Goal: Find specific page/section: Find specific page/section

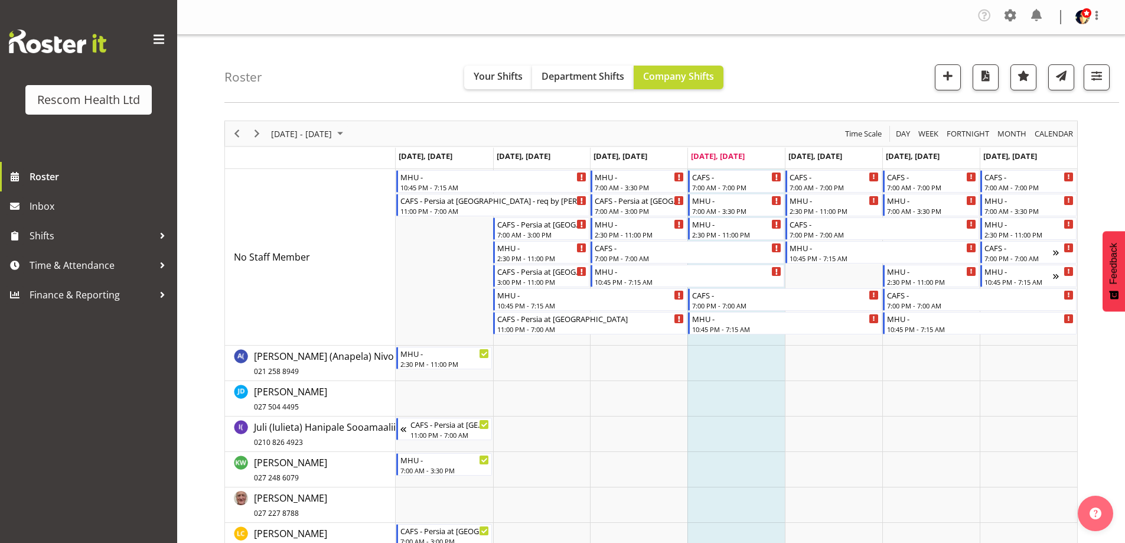
scroll to position [155, 0]
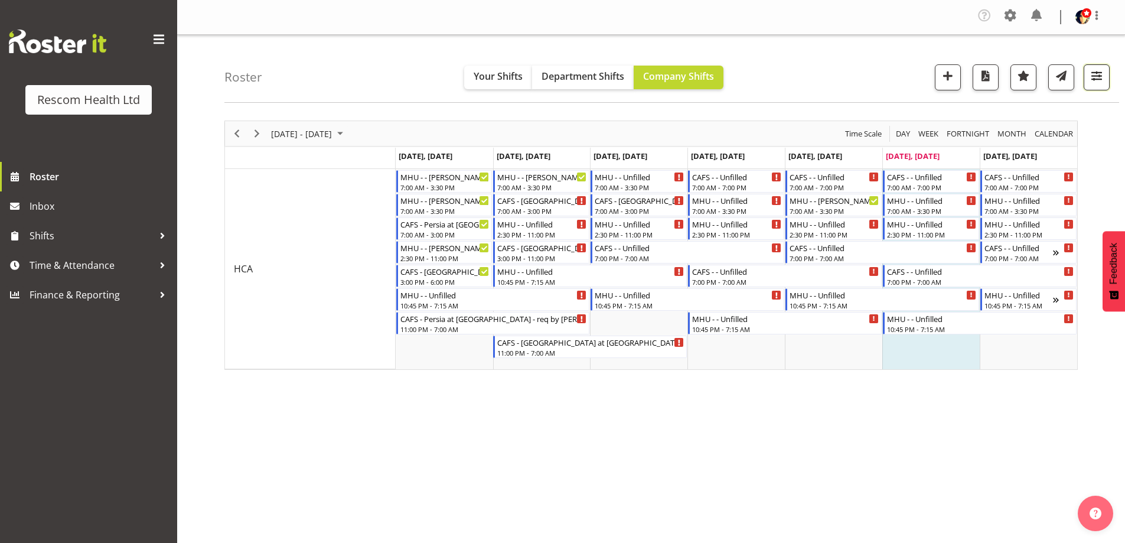
click at [1096, 76] on span "button" at bounding box center [1096, 75] width 15 height 15
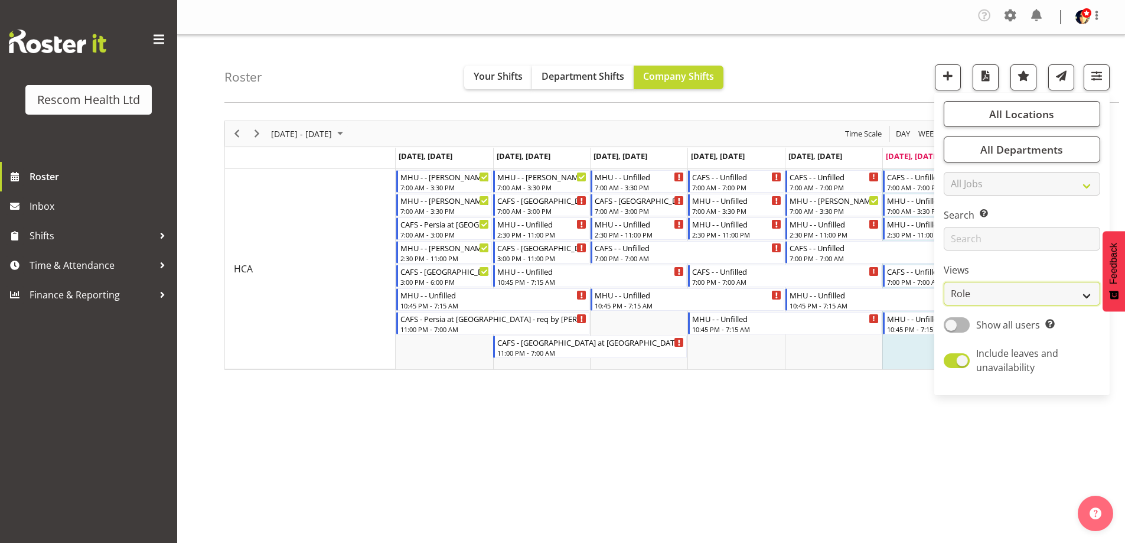
drag, startPoint x: 1004, startPoint y: 292, endPoint x: 1003, endPoint y: 300, distance: 7.1
click at [1004, 292] on select "Staff Role Shift - Horizontal Shift - Vertical Staff - Location" at bounding box center [1022, 294] width 157 height 24
select select "staff"
click at [945, 282] on select "Staff Role Shift - Horizontal Shift - Vertical Staff - Location" at bounding box center [1022, 294] width 157 height 24
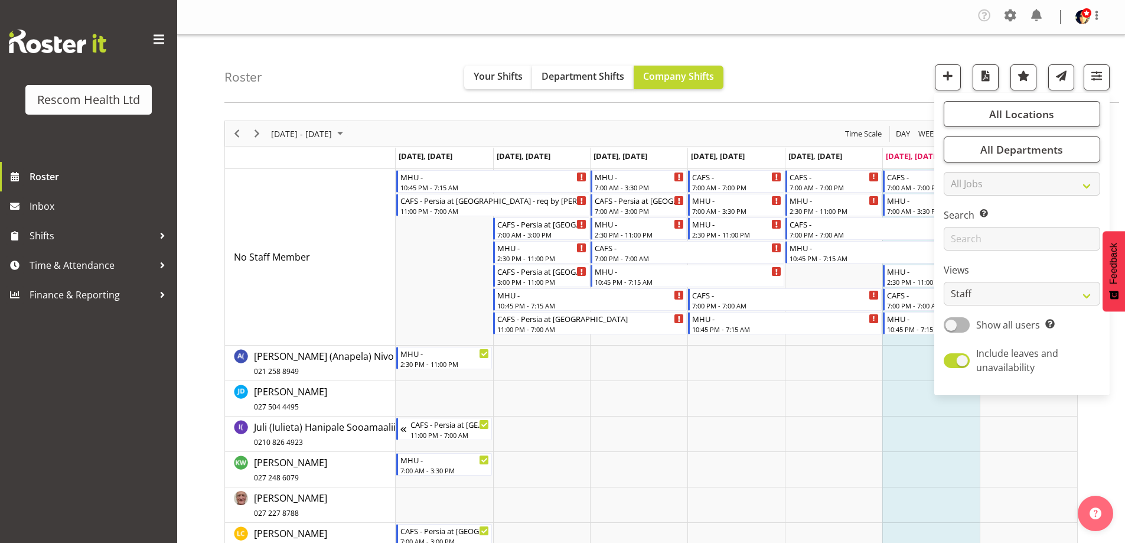
click at [857, 56] on div "Roster Your Shifts Department Shifts Company Shifts All Locations Clear CAFS [G…" at bounding box center [672, 69] width 895 height 68
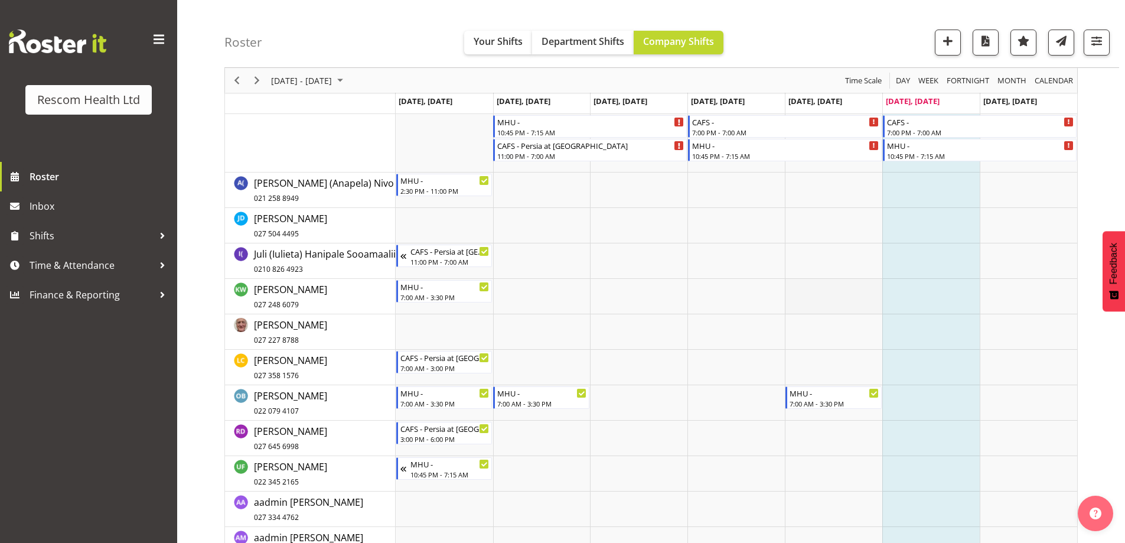
scroll to position [177, 0]
